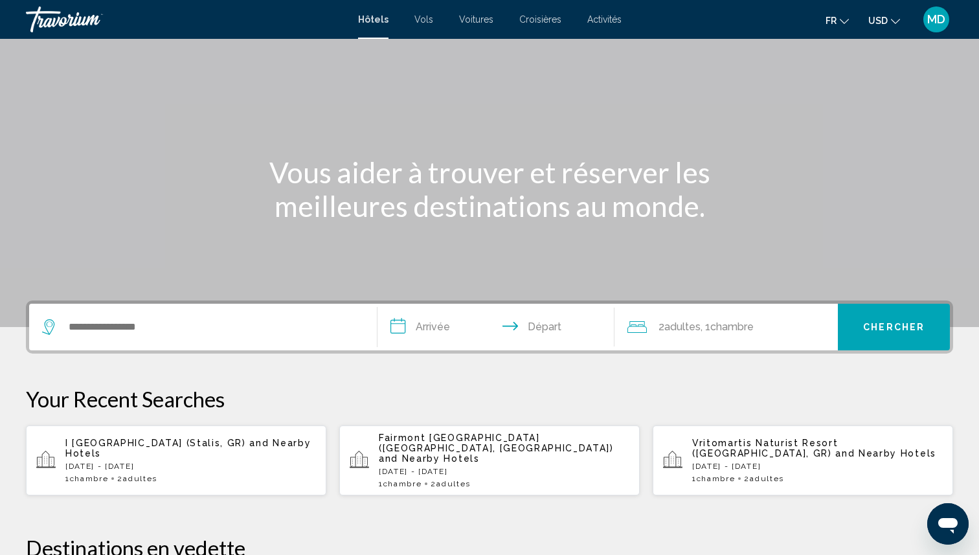
scroll to position [126, 0]
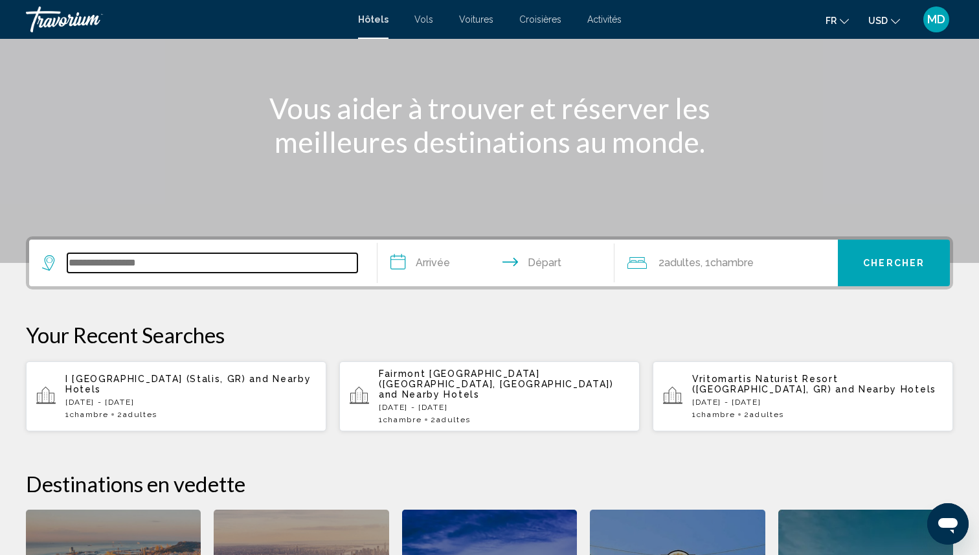
click at [182, 266] on input "Search widget" at bounding box center [212, 262] width 290 height 19
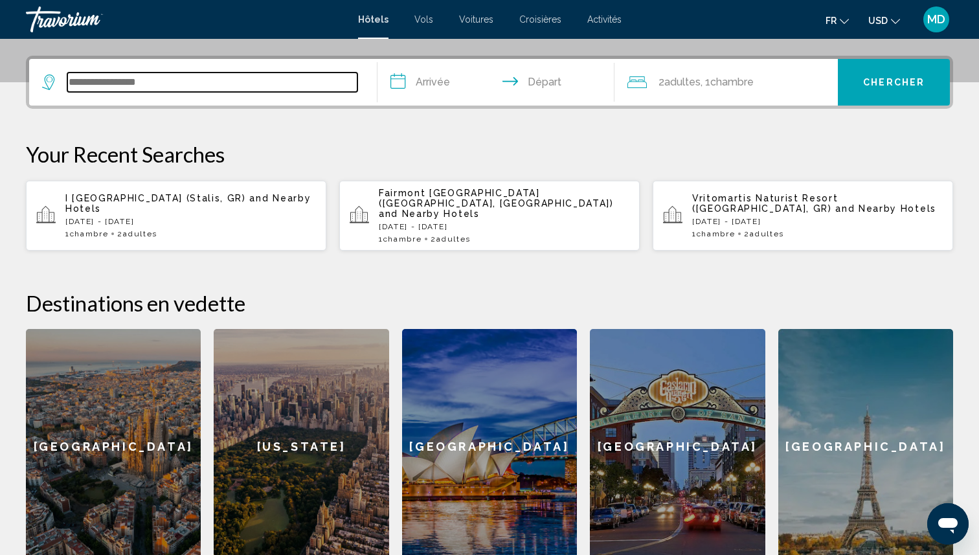
scroll to position [320, 0]
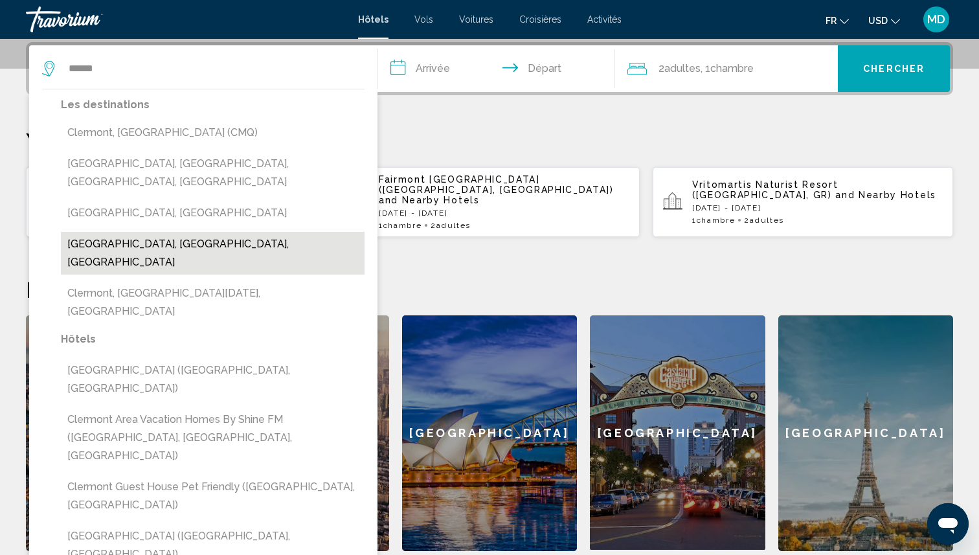
click at [122, 232] on button "[GEOGRAPHIC_DATA], [GEOGRAPHIC_DATA], [GEOGRAPHIC_DATA]" at bounding box center [213, 253] width 304 height 43
type input "**********"
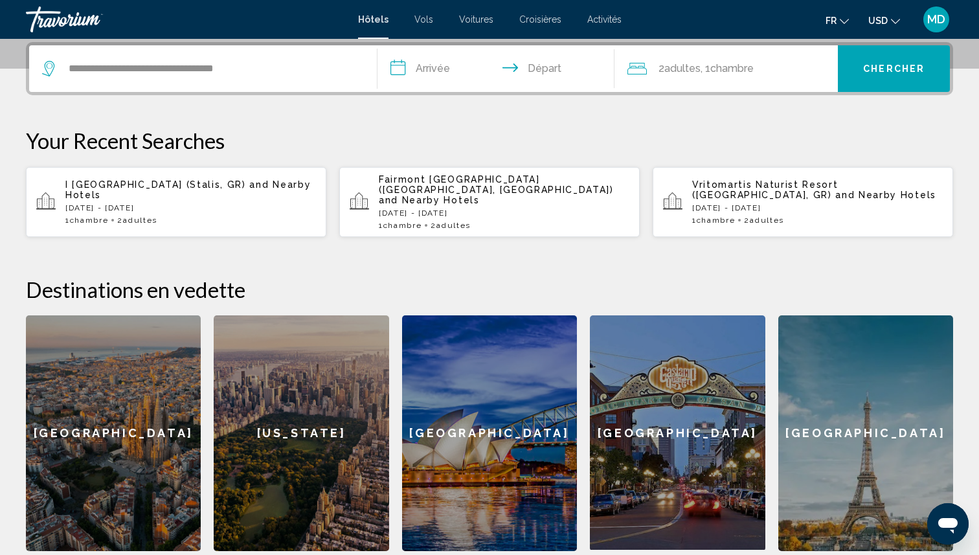
click at [429, 65] on input "**********" at bounding box center [498, 70] width 242 height 51
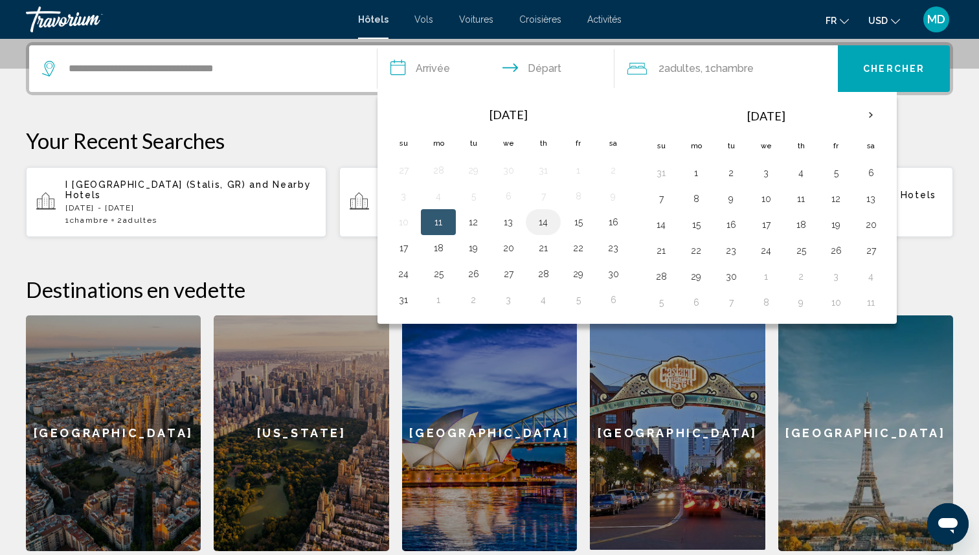
click at [546, 225] on button "14" at bounding box center [543, 222] width 21 height 18
click at [585, 221] on button "15" at bounding box center [578, 222] width 21 height 18
type input "**********"
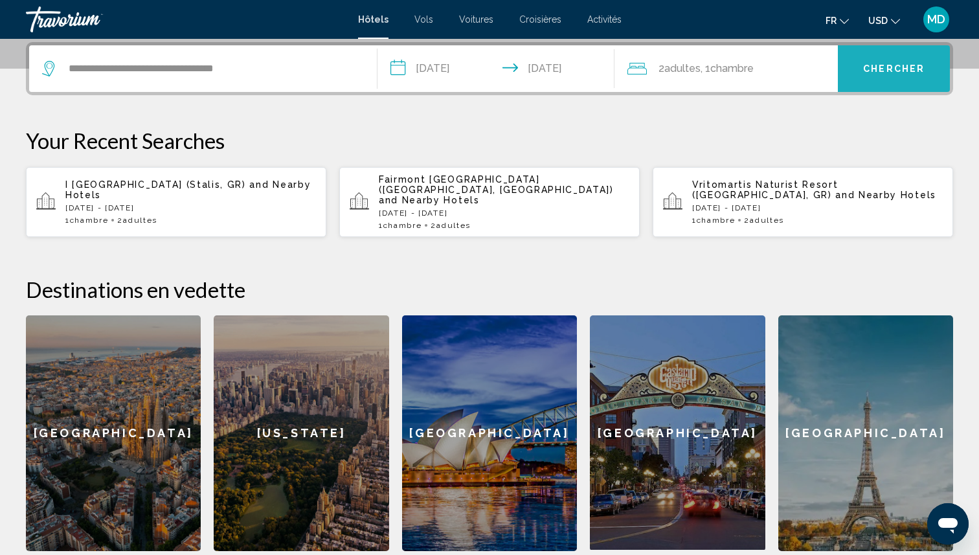
click at [879, 63] on span "Chercher" at bounding box center [894, 68] width 62 height 10
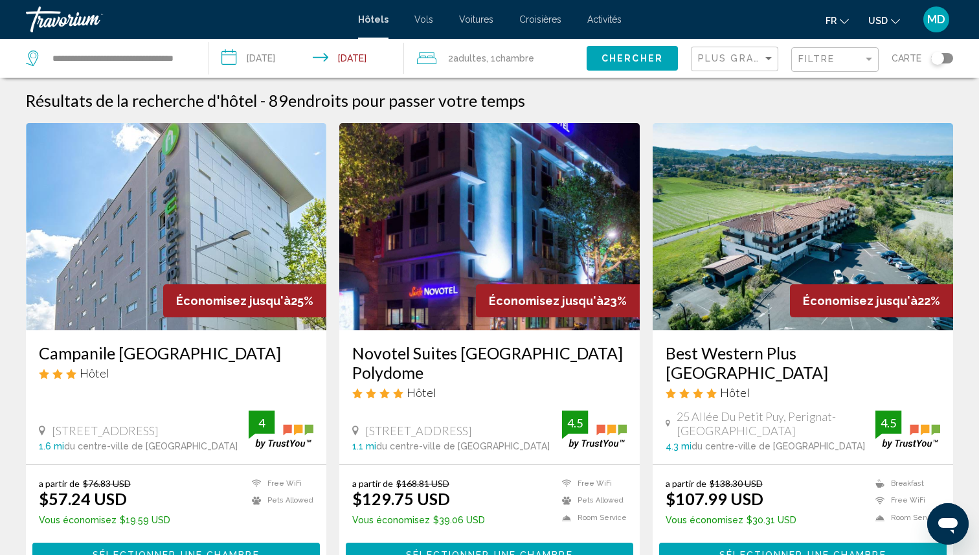
click at [875, 14] on button "USD USD ($) MXN (Mex$) CAD (Can$) GBP (£) EUR (€) AUD (A$) NZD (NZ$) CNY (CN¥)" at bounding box center [884, 20] width 32 height 19
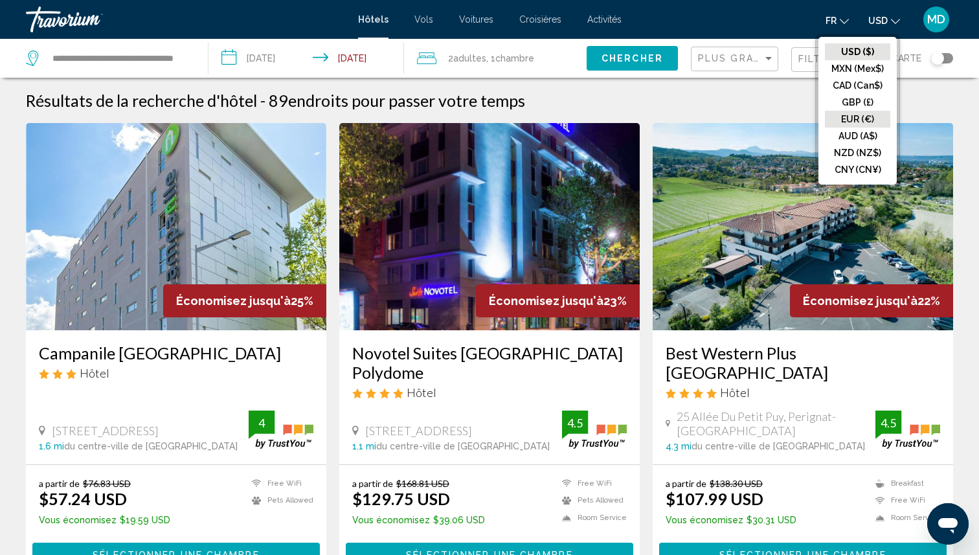
click at [864, 120] on button "EUR (€)" at bounding box center [857, 119] width 65 height 17
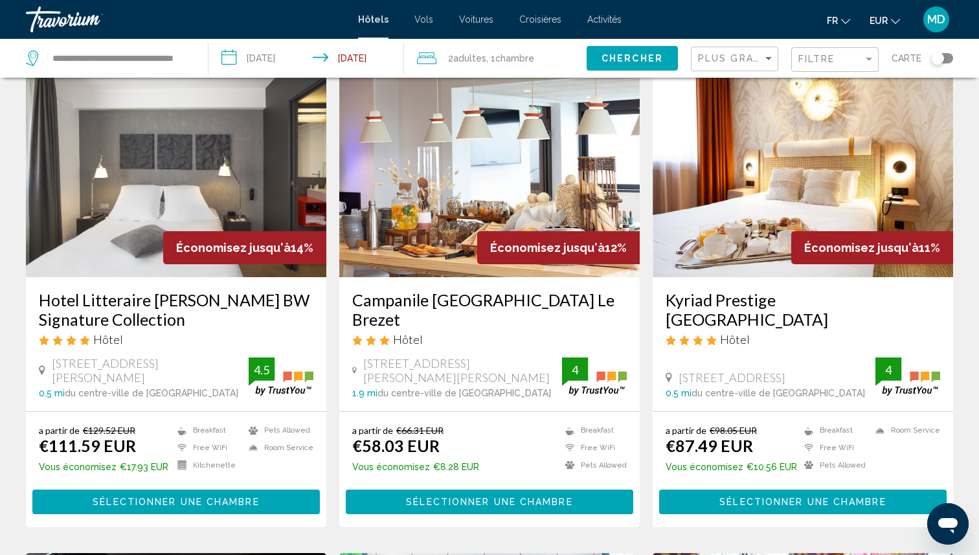
scroll to position [526, 0]
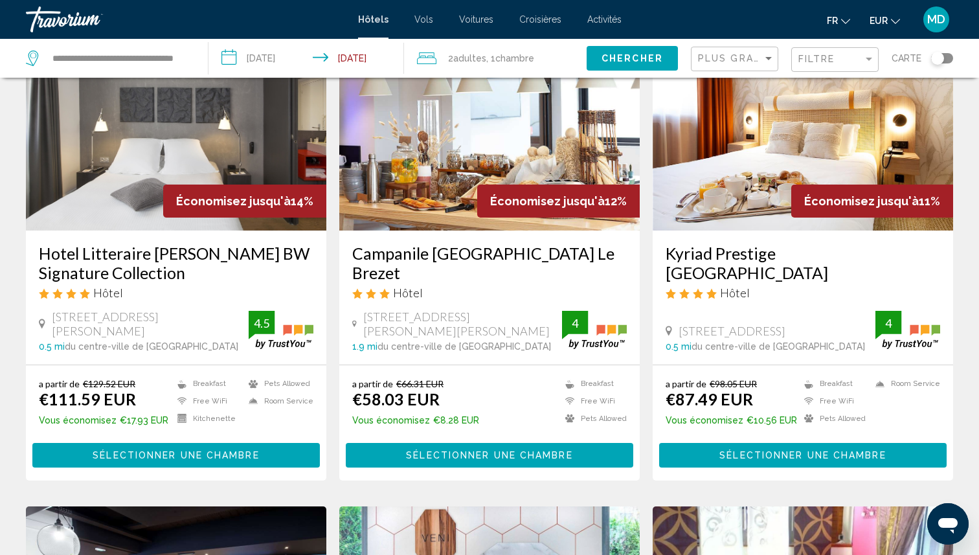
click at [638, 222] on img "Main content" at bounding box center [489, 126] width 300 height 207
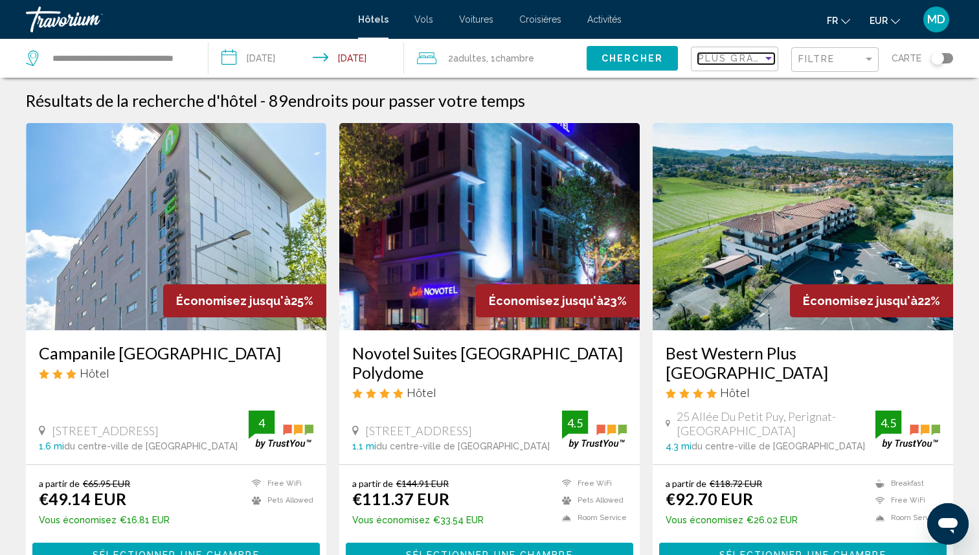
click at [717, 53] on span "Plus grandes économies" at bounding box center [775, 58] width 154 height 10
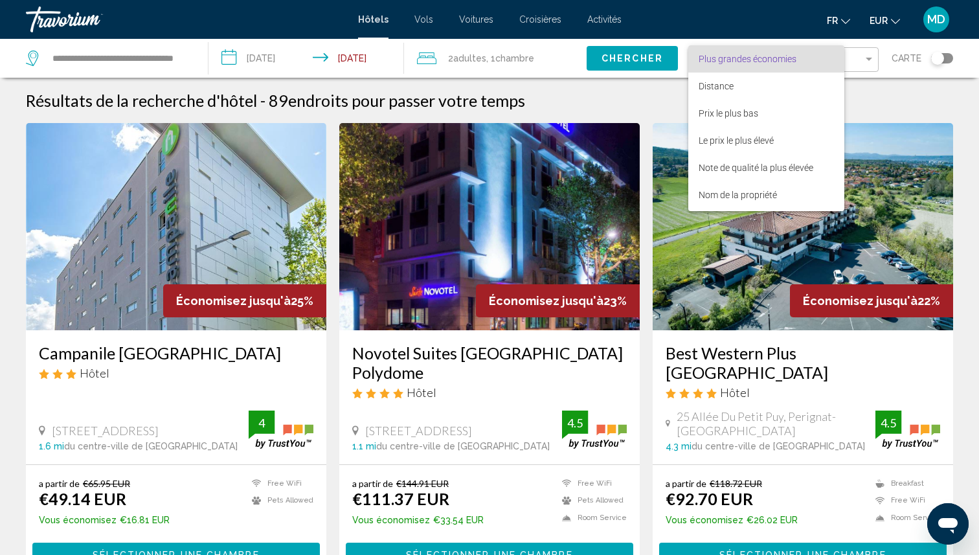
click at [897, 84] on div at bounding box center [489, 277] width 979 height 555
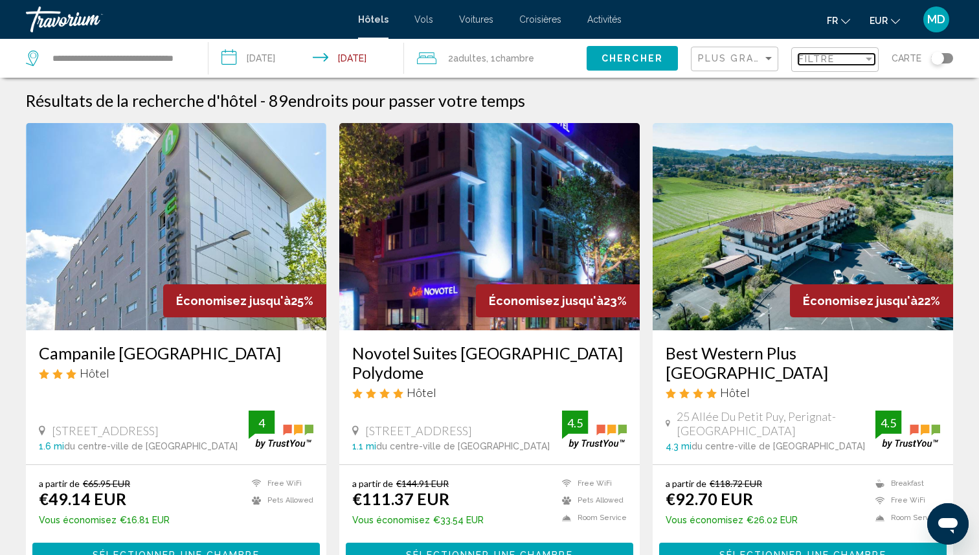
click at [863, 56] on div "Filtre" at bounding box center [836, 59] width 76 height 10
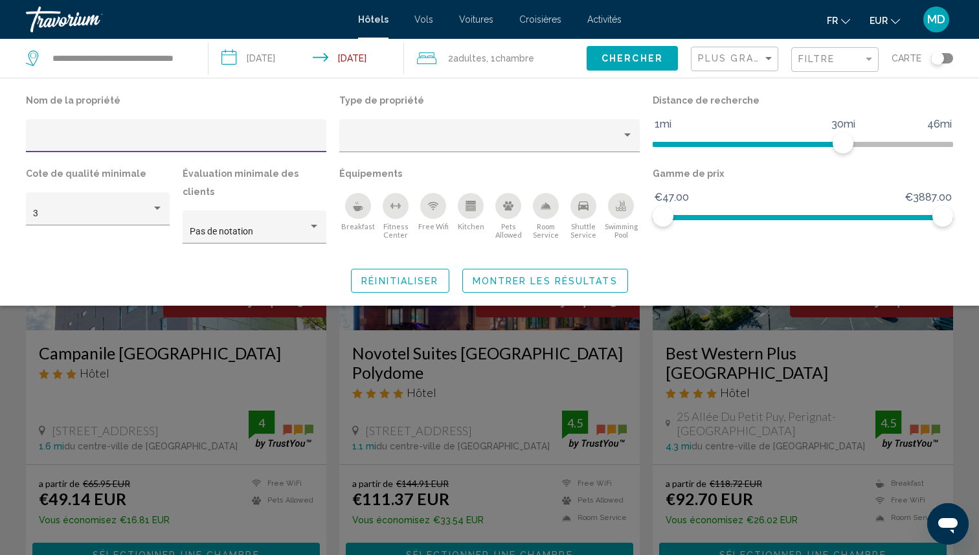
click at [618, 212] on div "Swimming Pool" at bounding box center [621, 206] width 26 height 26
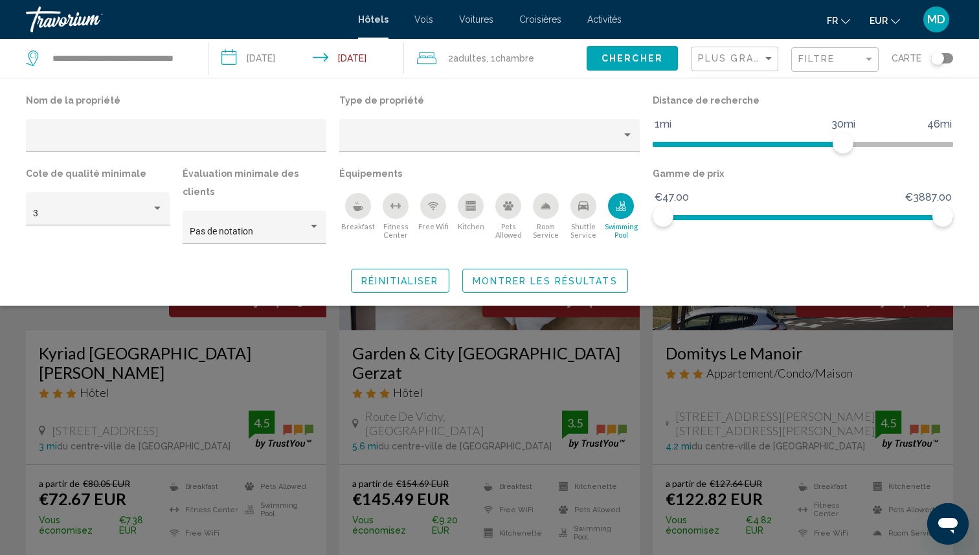
click at [603, 275] on span "Montrer les résultats" at bounding box center [545, 280] width 145 height 10
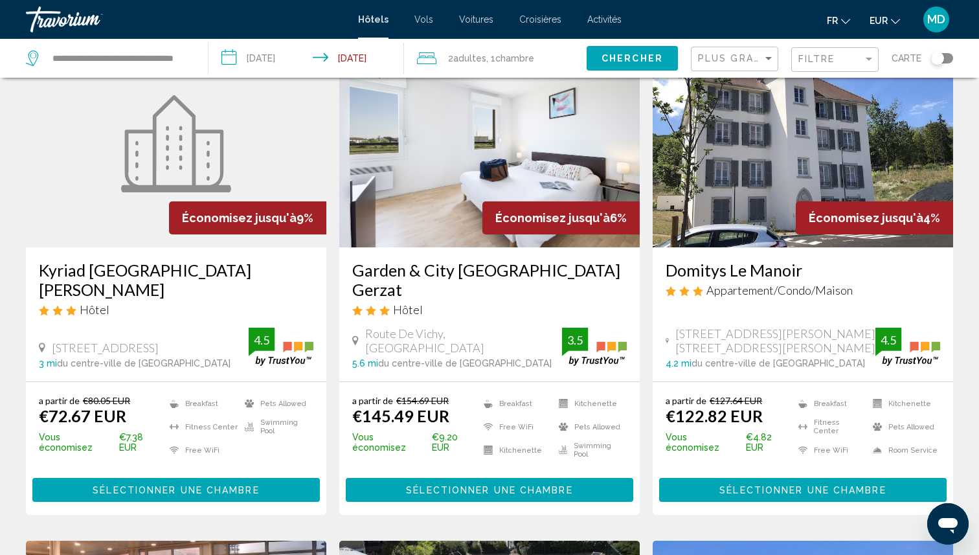
scroll to position [89, 0]
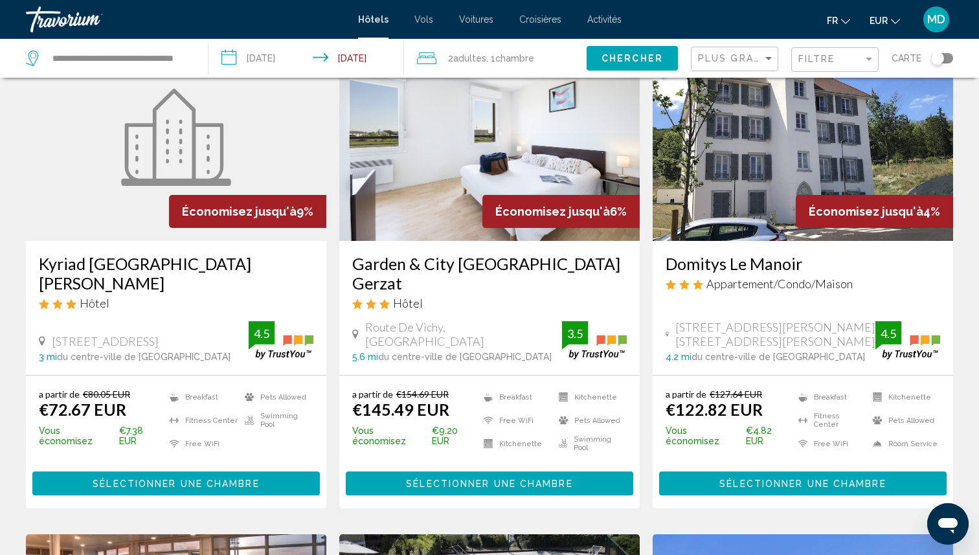
click at [127, 269] on h3 "Kyriad [GEOGRAPHIC_DATA][PERSON_NAME]" at bounding box center [176, 273] width 275 height 39
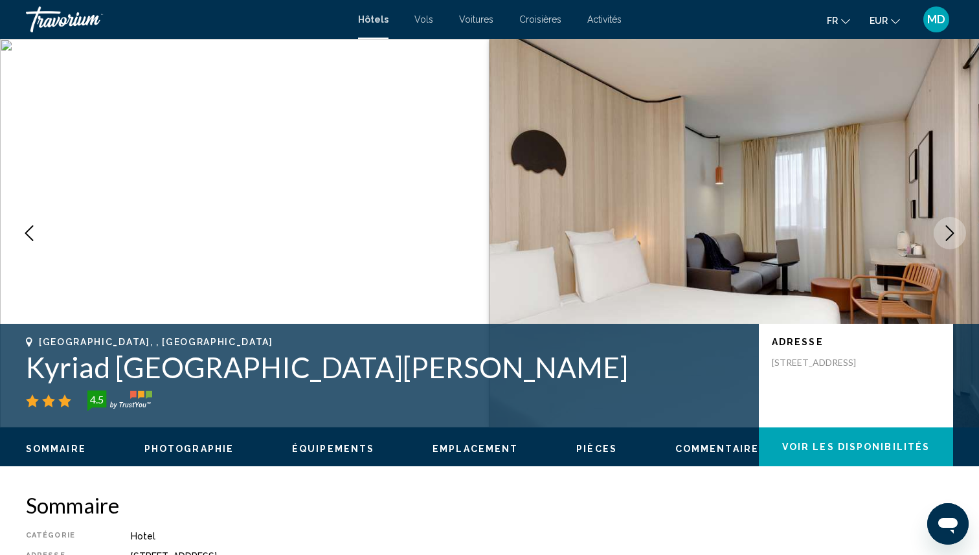
click at [338, 368] on h1 "Kyriad [GEOGRAPHIC_DATA][PERSON_NAME]" at bounding box center [386, 367] width 720 height 34
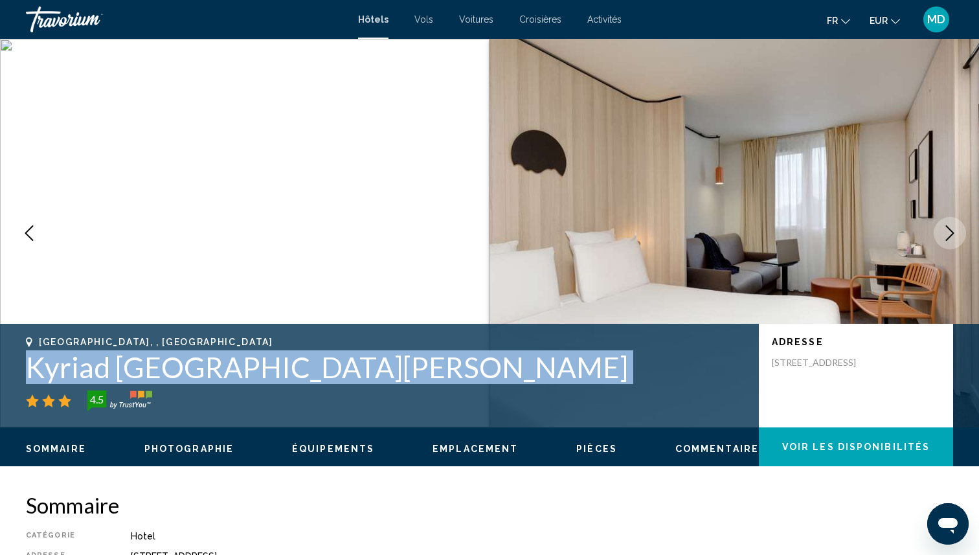
click at [338, 368] on h1 "Kyriad [GEOGRAPHIC_DATA][PERSON_NAME]" at bounding box center [386, 367] width 720 height 34
copy div "Kyriad [GEOGRAPHIC_DATA][PERSON_NAME]"
